Goal: Find contact information: Find contact information

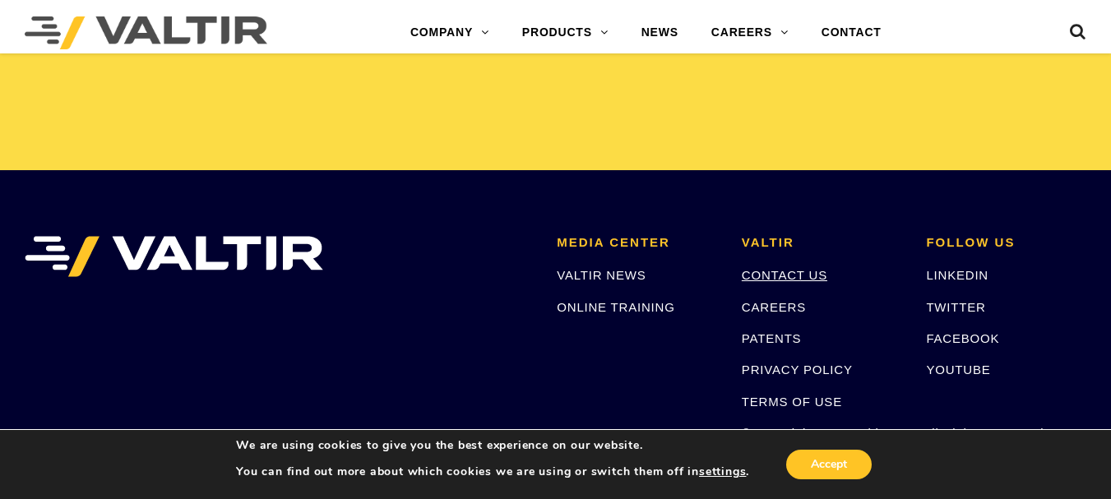
click at [774, 275] on link "CONTACT US" at bounding box center [785, 275] width 86 height 14
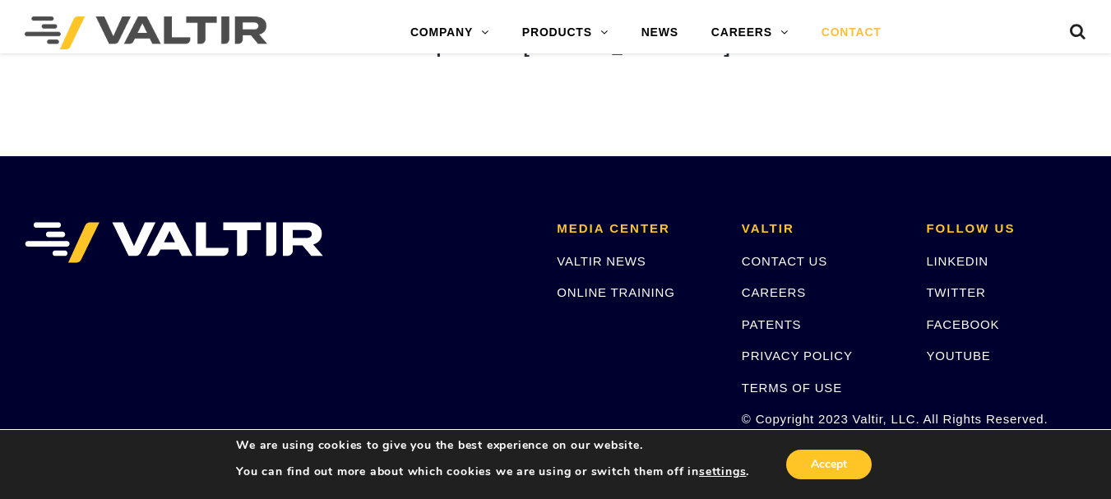
scroll to position [2359, 0]
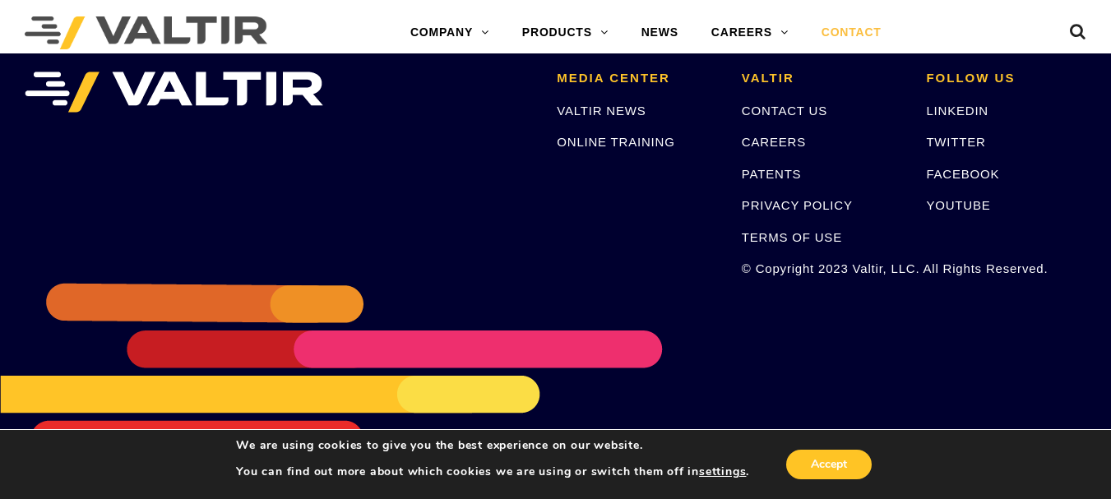
drag, startPoint x: 1115, startPoint y: 47, endPoint x: 1112, endPoint y: 504, distance: 457.1
click at [839, 457] on button "Accept" at bounding box center [829, 465] width 86 height 30
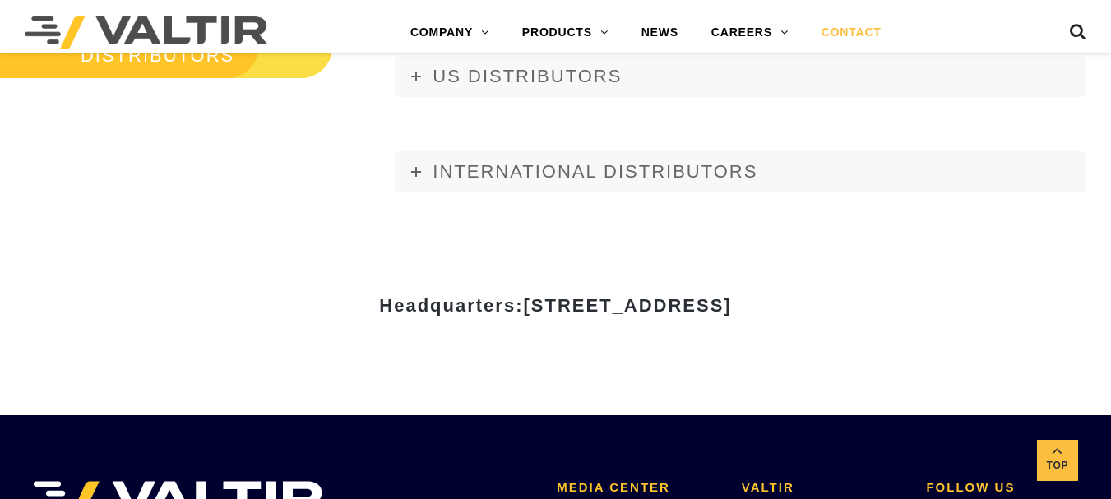
scroll to position [1948, 0]
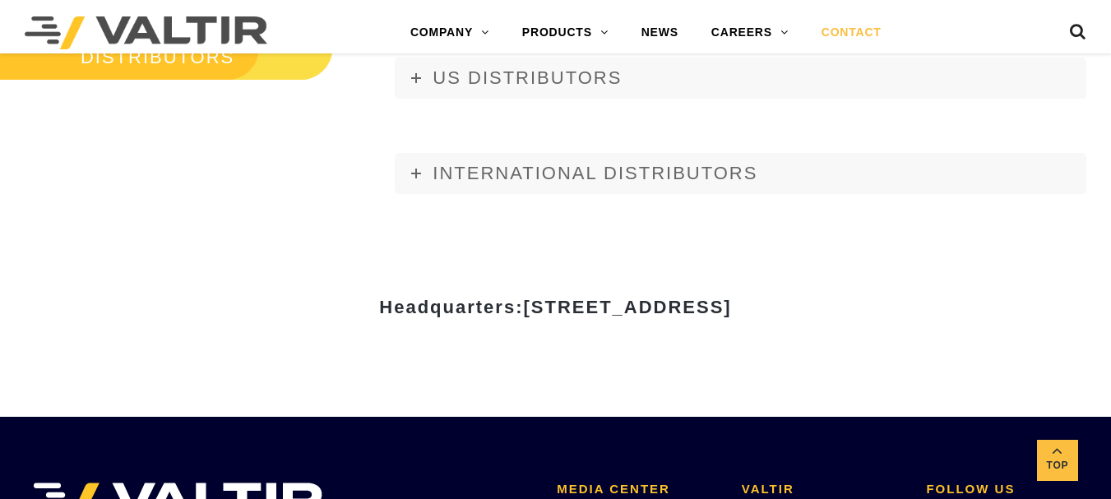
drag, startPoint x: 908, startPoint y: 299, endPoint x: 361, endPoint y: 324, distance: 548.1
click at [361, 324] on div "Headquarters: [STREET_ADDRESS]" at bounding box center [555, 313] width 987 height 57
copy span "[STREET_ADDRESS]"
